Goal: Information Seeking & Learning: Learn about a topic

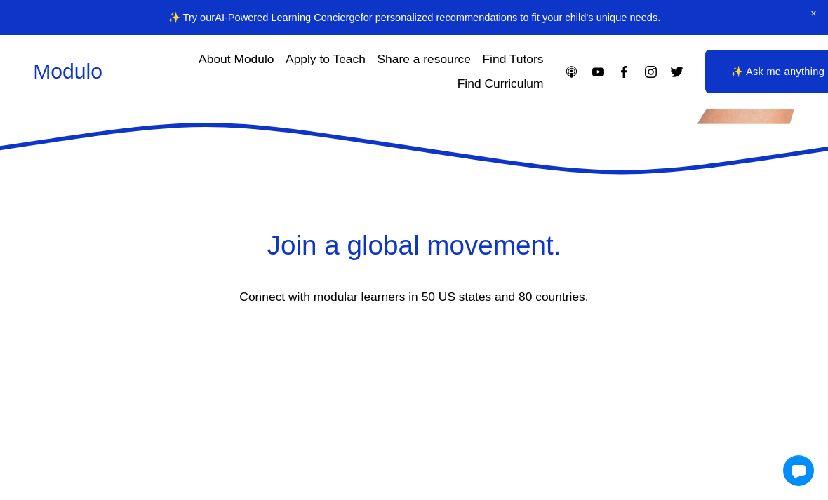
scroll to position [2378, 0]
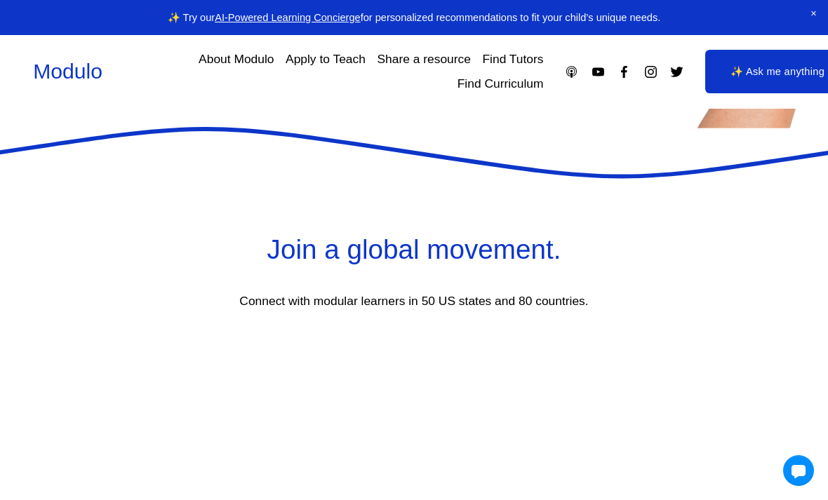
click at [247, 67] on link "About Modulo" at bounding box center [236, 59] width 75 height 25
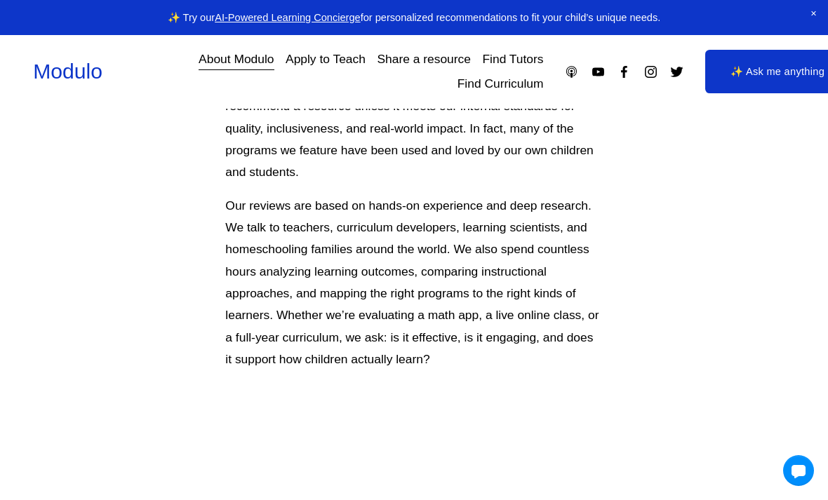
scroll to position [542, 0]
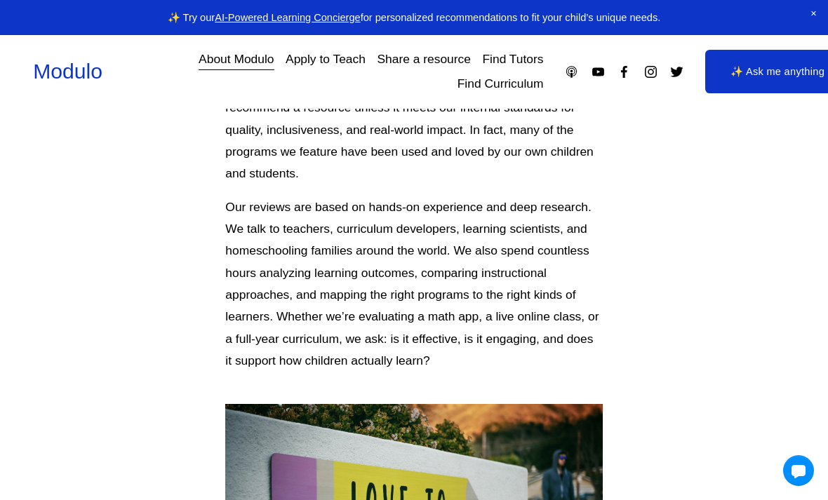
click at [509, 86] on link "Find Curriculum" at bounding box center [500, 84] width 86 height 25
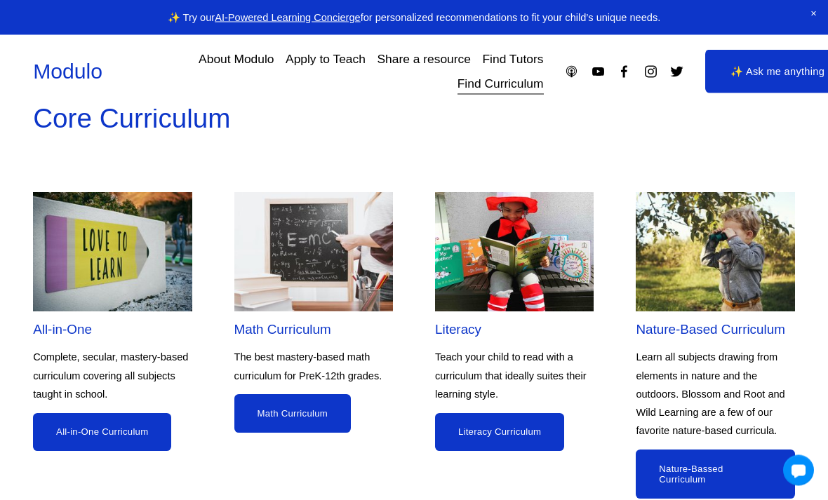
scroll to position [1042, 0]
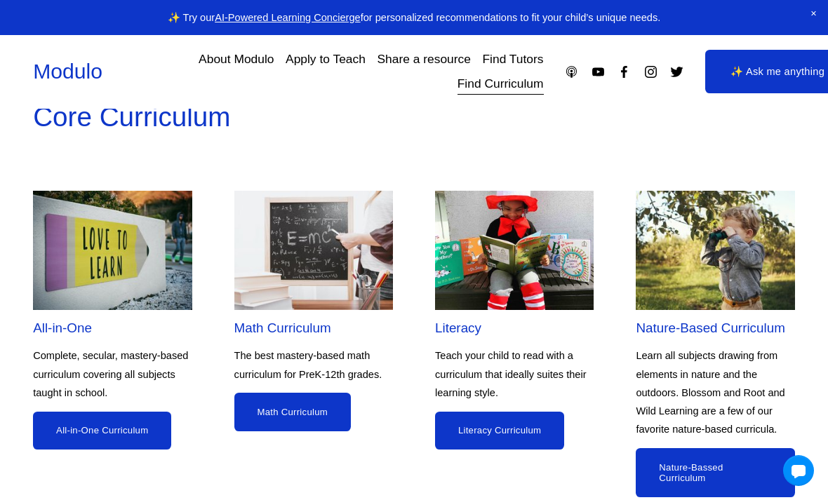
click at [338, 413] on link "Math Curriculum" at bounding box center [292, 412] width 116 height 39
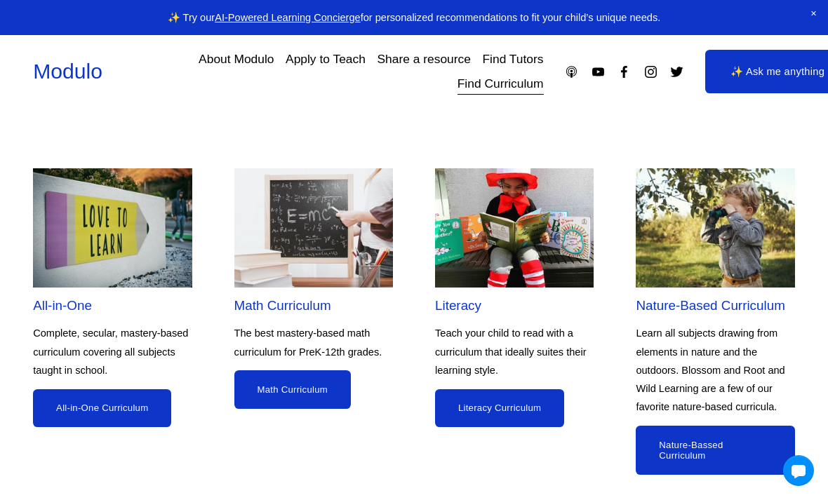
click at [483, 410] on link "Literacy Curriculum" at bounding box center [499, 408] width 129 height 39
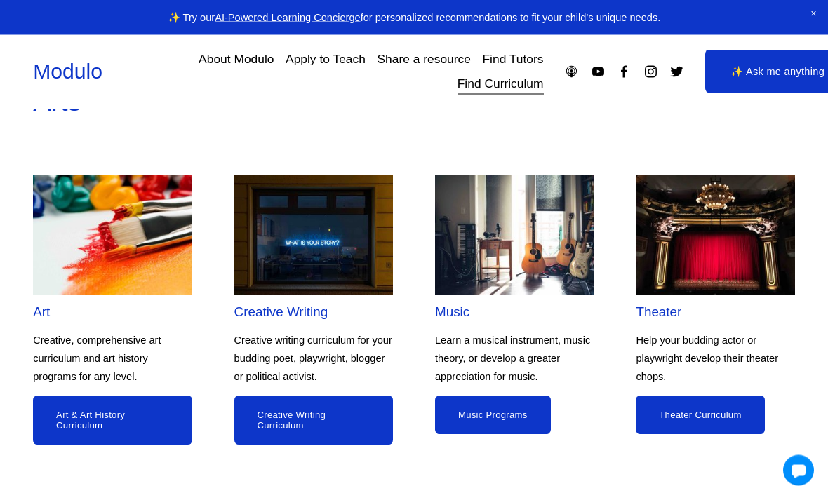
scroll to position [1517, 0]
click at [512, 232] on img at bounding box center [514, 235] width 159 height 120
click at [495, 402] on link "Music Programs" at bounding box center [493, 415] width 116 height 39
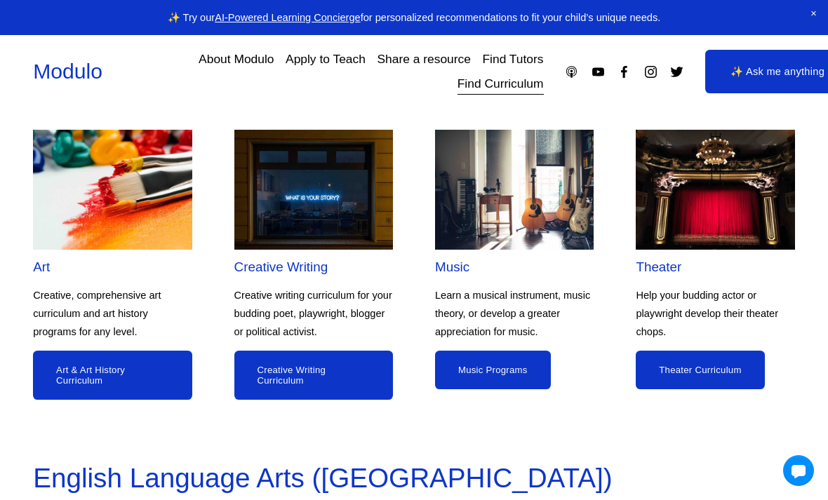
click at [116, 372] on link "Art & Art History Curriculum" at bounding box center [112, 375] width 159 height 49
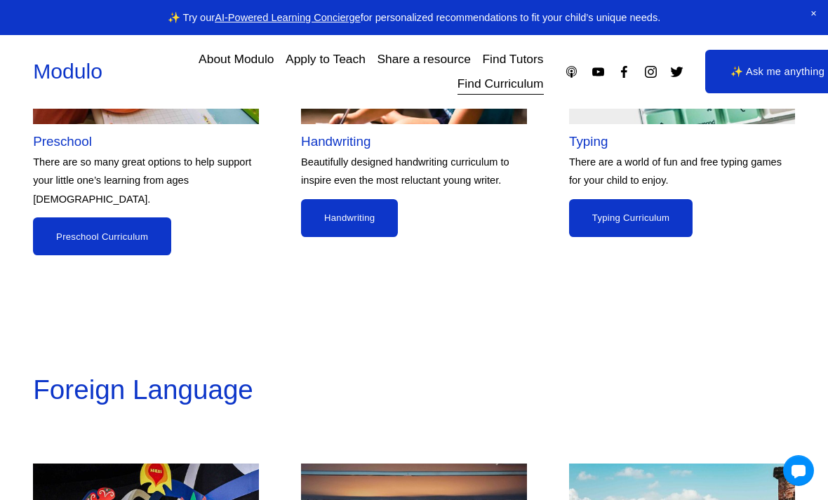
scroll to position [2685, 0]
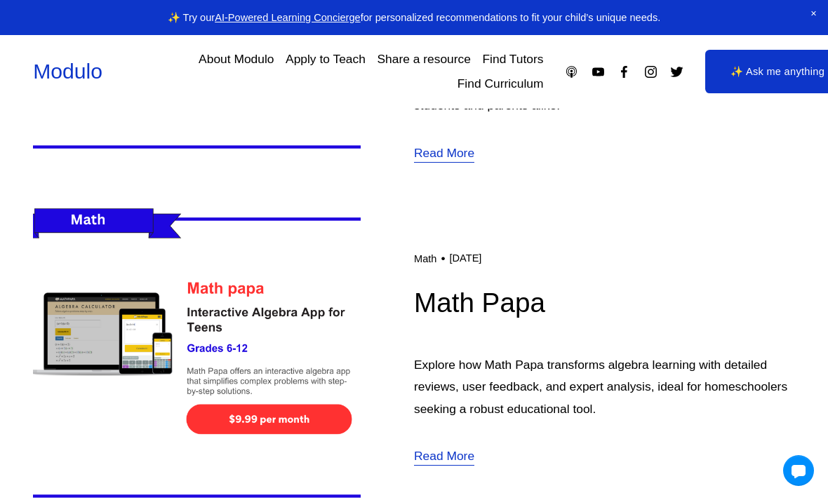
scroll to position [4871, 0]
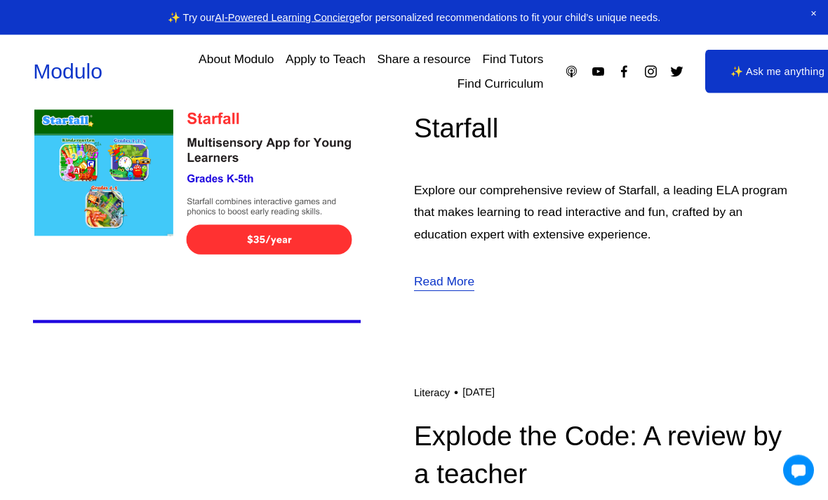
scroll to position [2192, 0]
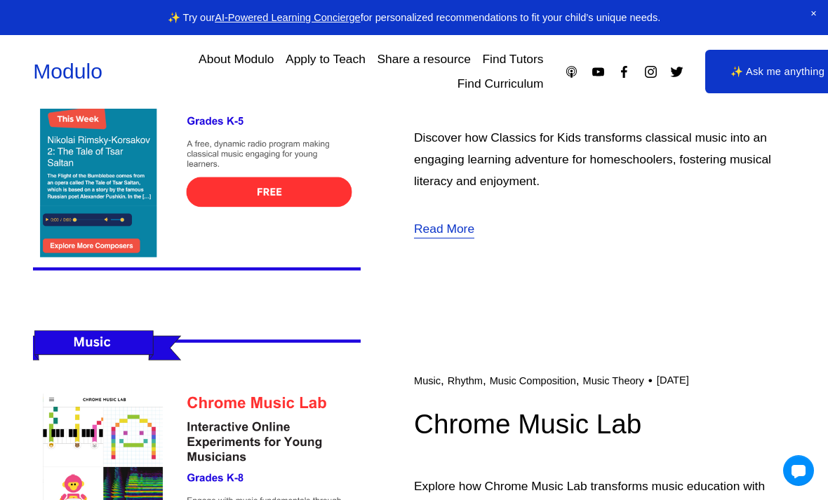
scroll to position [2962, 0]
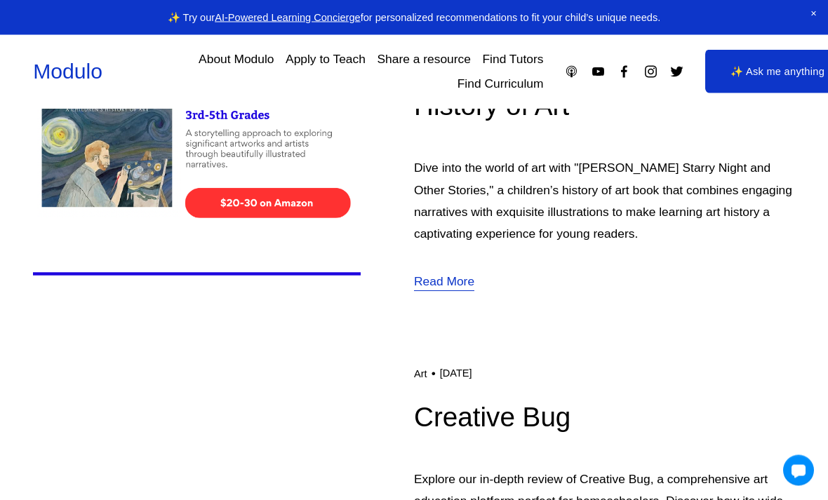
scroll to position [2259, 0]
